Goal: Information Seeking & Learning: Check status

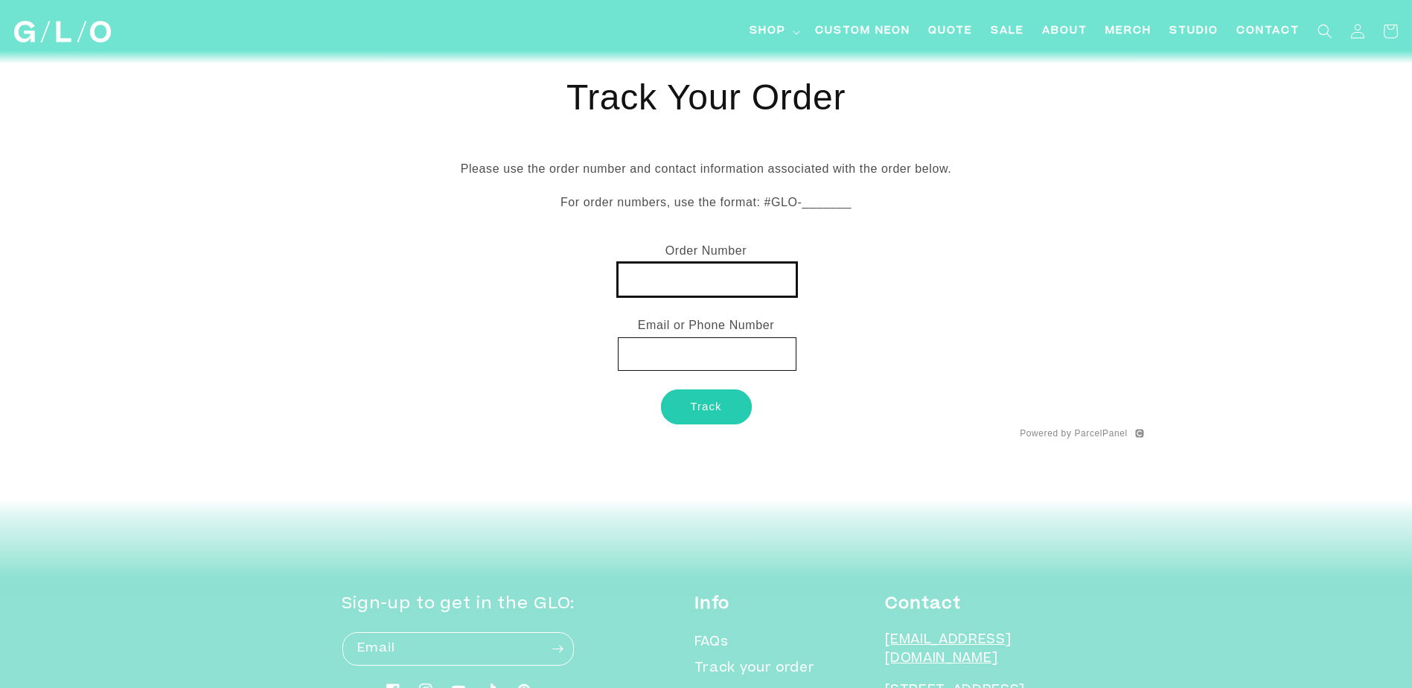
click at [681, 288] on input "text" at bounding box center [707, 279] width 179 height 33
paste input "GLO-22509038"
type input "GLO-22509038"
click at [708, 403] on button "Track" at bounding box center [706, 406] width 91 height 35
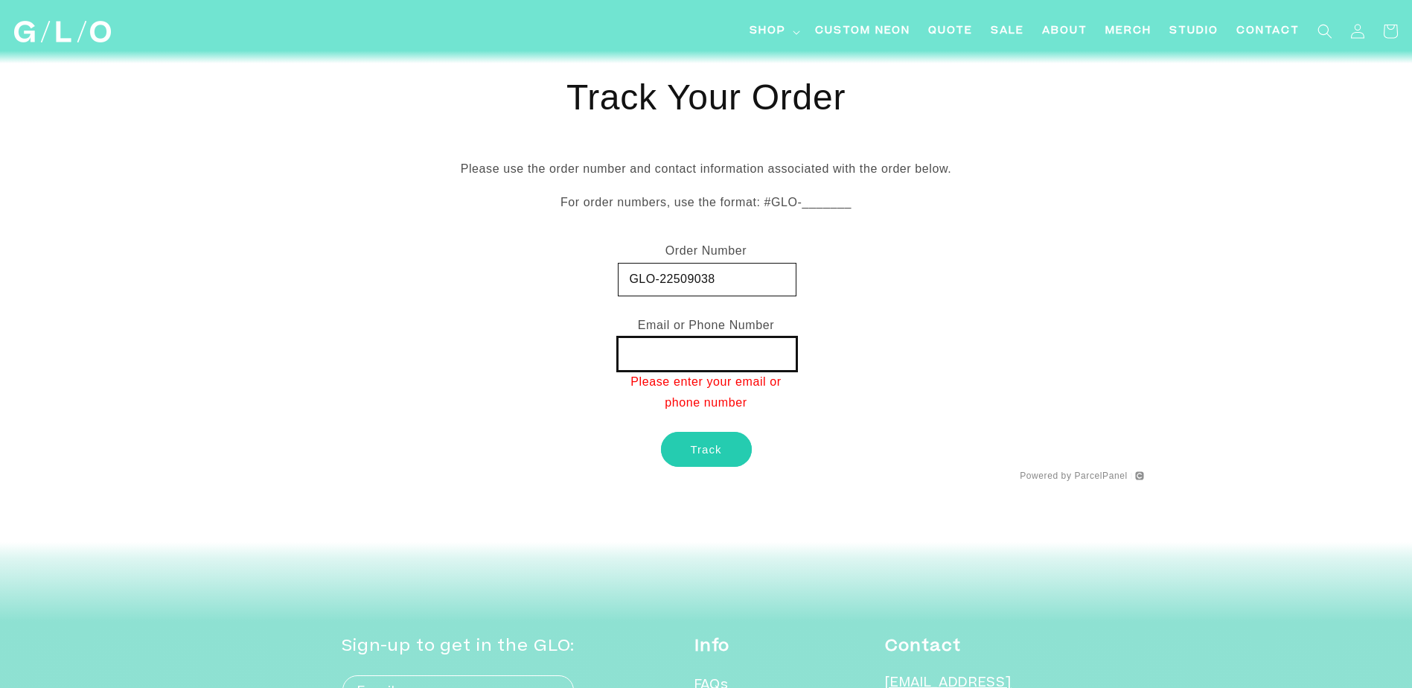
click at [662, 353] on input "text" at bounding box center [707, 353] width 179 height 33
type input "[PERSON_NAME][EMAIL_ADDRESS][PERSON_NAME][DOMAIN_NAME]"
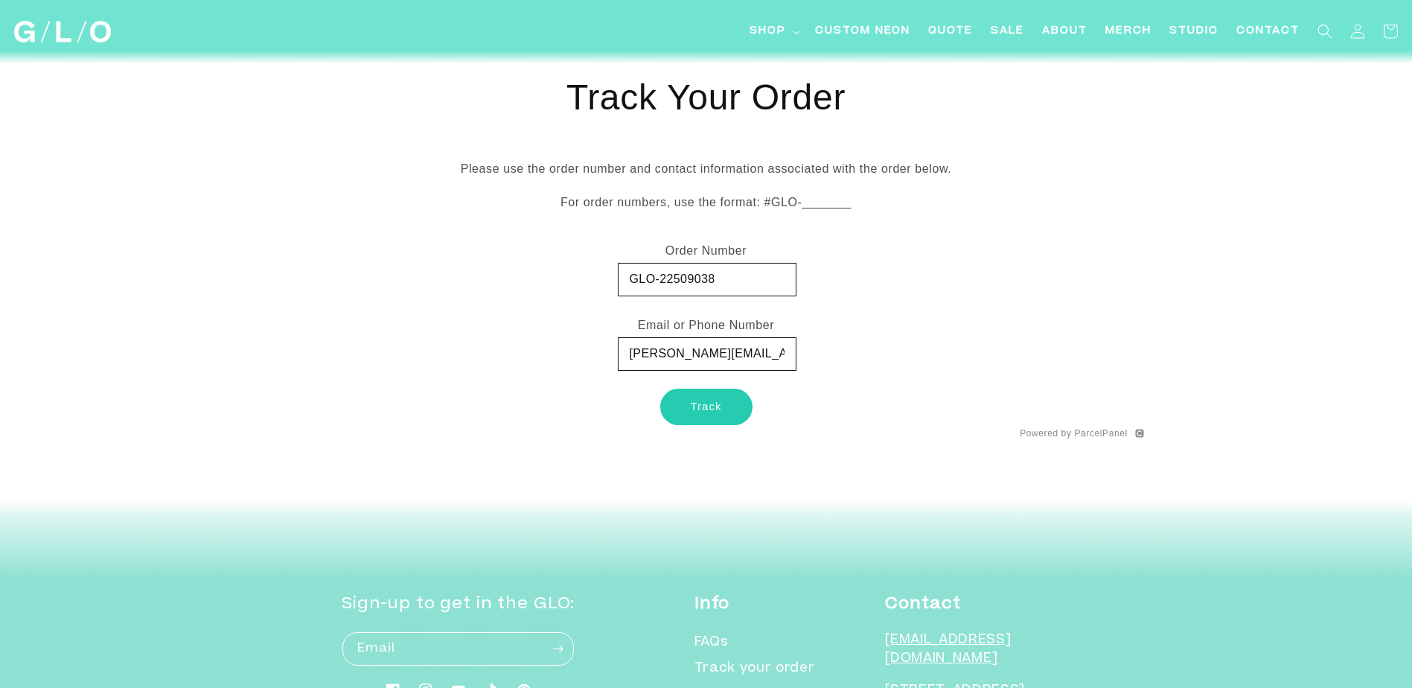
click at [705, 406] on button "Track" at bounding box center [706, 406] width 91 height 35
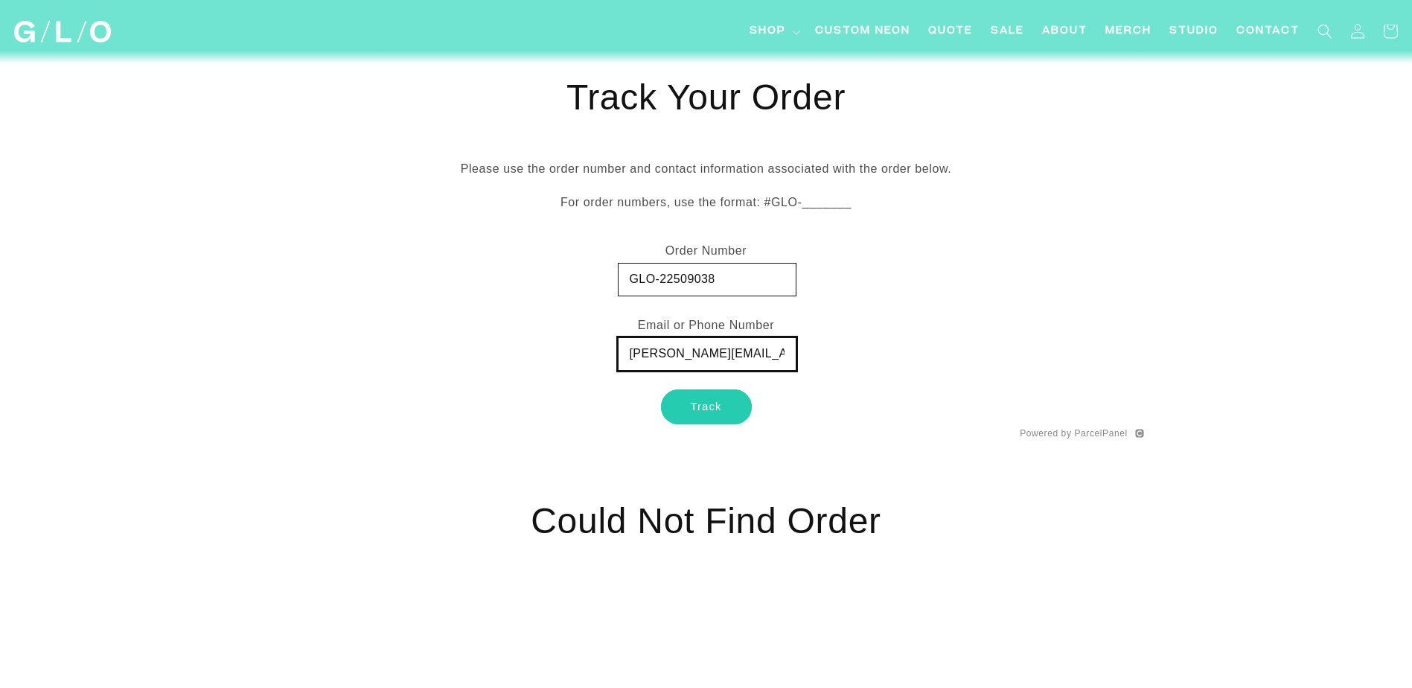
click at [755, 356] on input "[PERSON_NAME][EMAIL_ADDRESS][PERSON_NAME][DOMAIN_NAME]" at bounding box center [707, 353] width 179 height 33
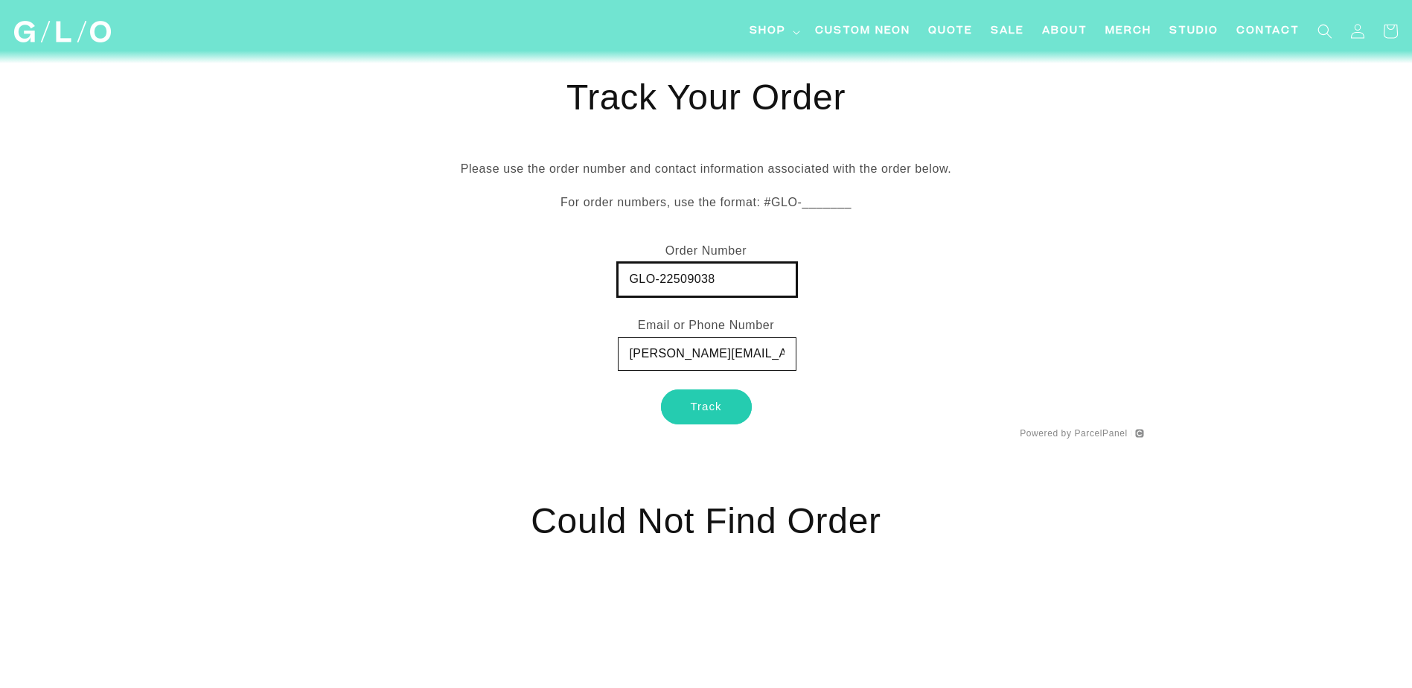
click at [629, 282] on input "GLO-22509038" at bounding box center [707, 279] width 179 height 33
drag, startPoint x: 661, startPoint y: 281, endPoint x: 595, endPoint y: 281, distance: 65.5
click at [595, 281] on div "Track Your Order Please use the order number and contact information associated…" at bounding box center [706, 256] width 875 height 363
type input "22509038"
click at [711, 411] on button "Track" at bounding box center [706, 406] width 91 height 35
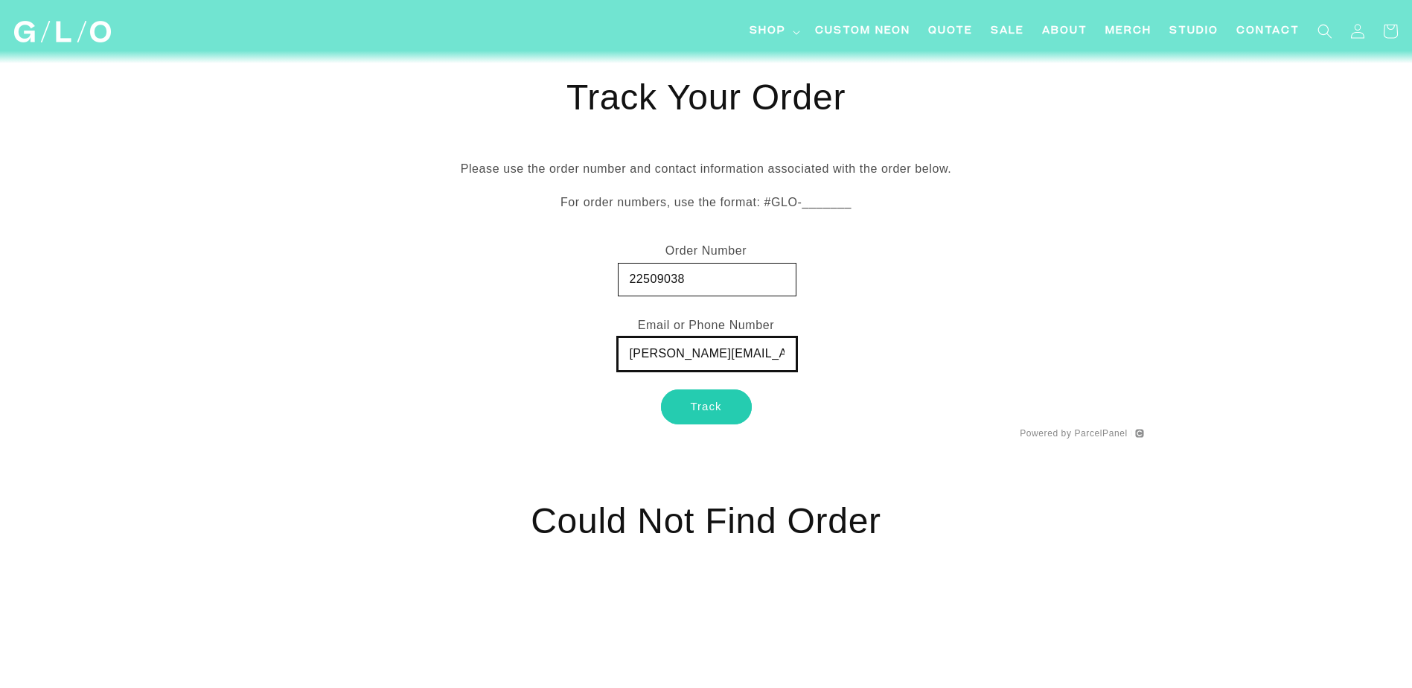
drag, startPoint x: 779, startPoint y: 358, endPoint x: 573, endPoint y: 362, distance: 206.2
click at [573, 362] on div "Track Your Order Please use the order number and contact information associated…" at bounding box center [706, 256] width 875 height 363
type input "m"
click at [719, 399] on button "Track" at bounding box center [706, 406] width 91 height 35
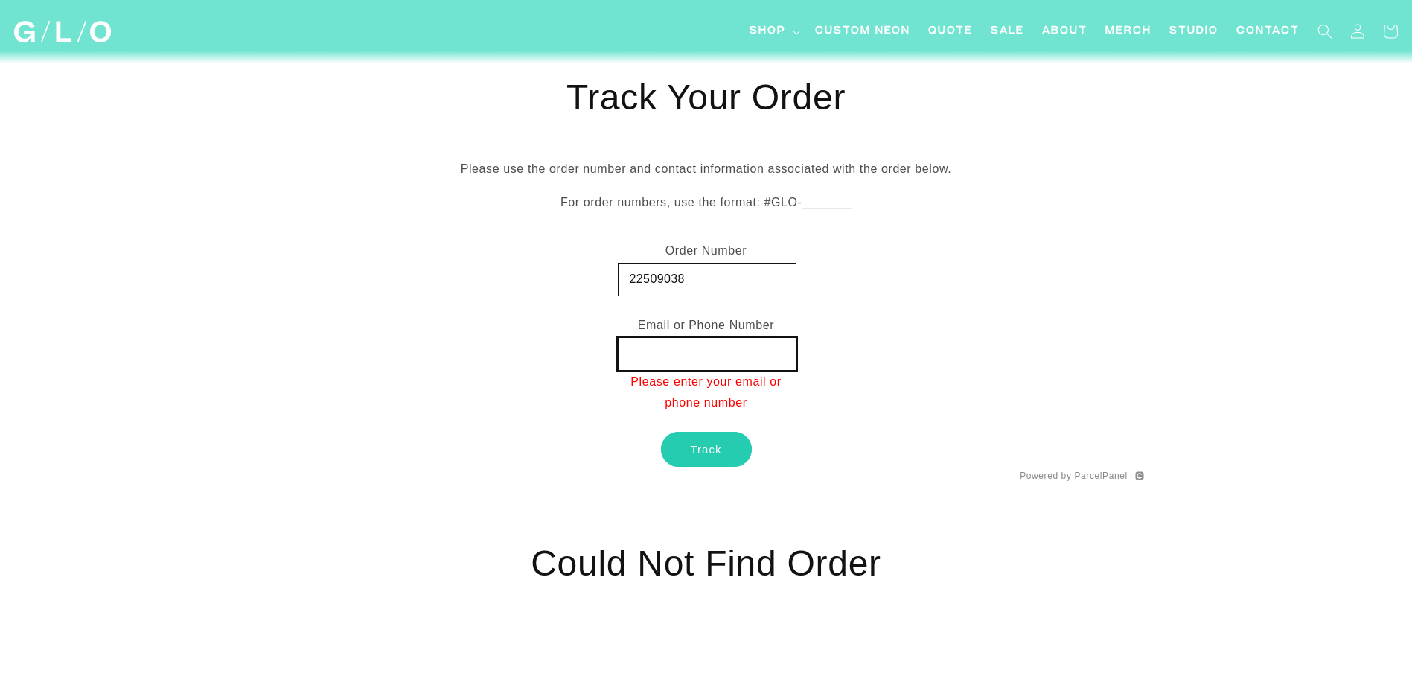
click at [674, 353] on input "text" at bounding box center [707, 353] width 179 height 33
click at [488, 441] on div "Track Your Order Please use the order number and contact information associated…" at bounding box center [706, 278] width 875 height 406
click at [659, 365] on input "text" at bounding box center [707, 353] width 179 height 33
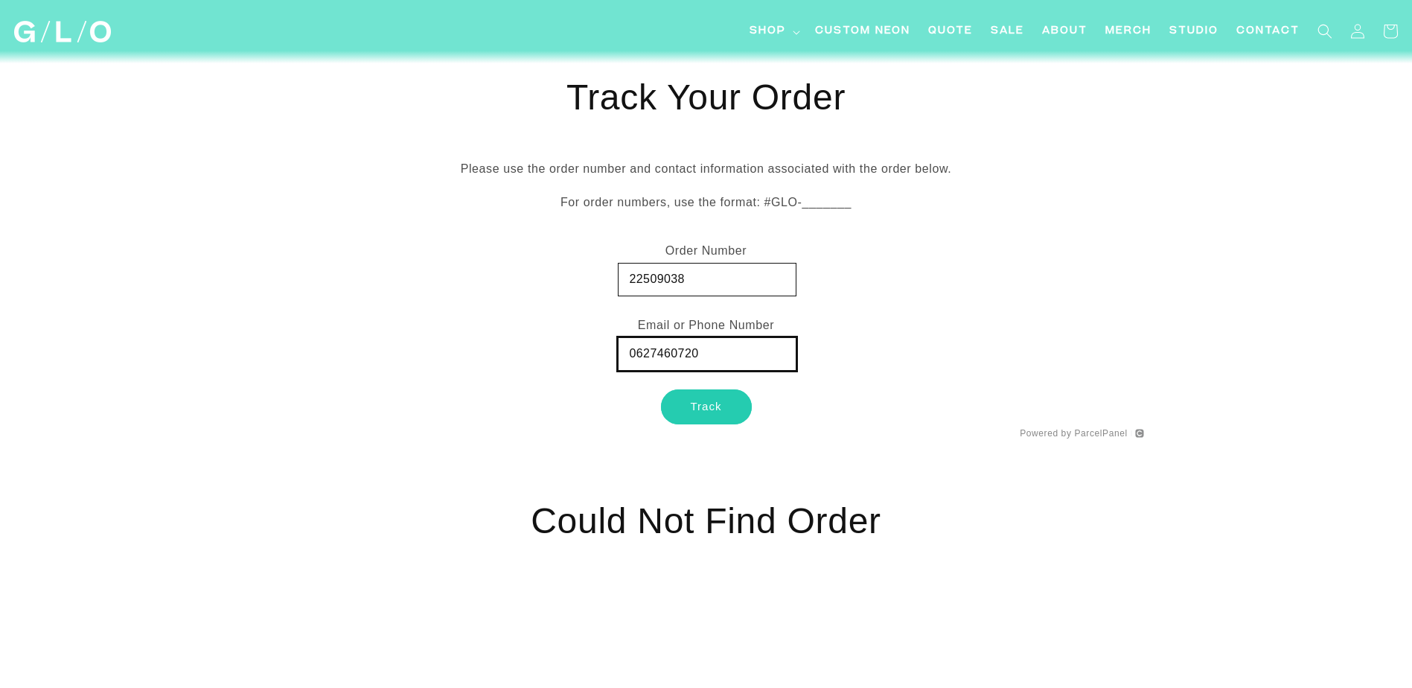
type input "0627460720"
click at [691, 406] on button "Track" at bounding box center [706, 406] width 91 height 35
